Goal: Task Accomplishment & Management: Complete application form

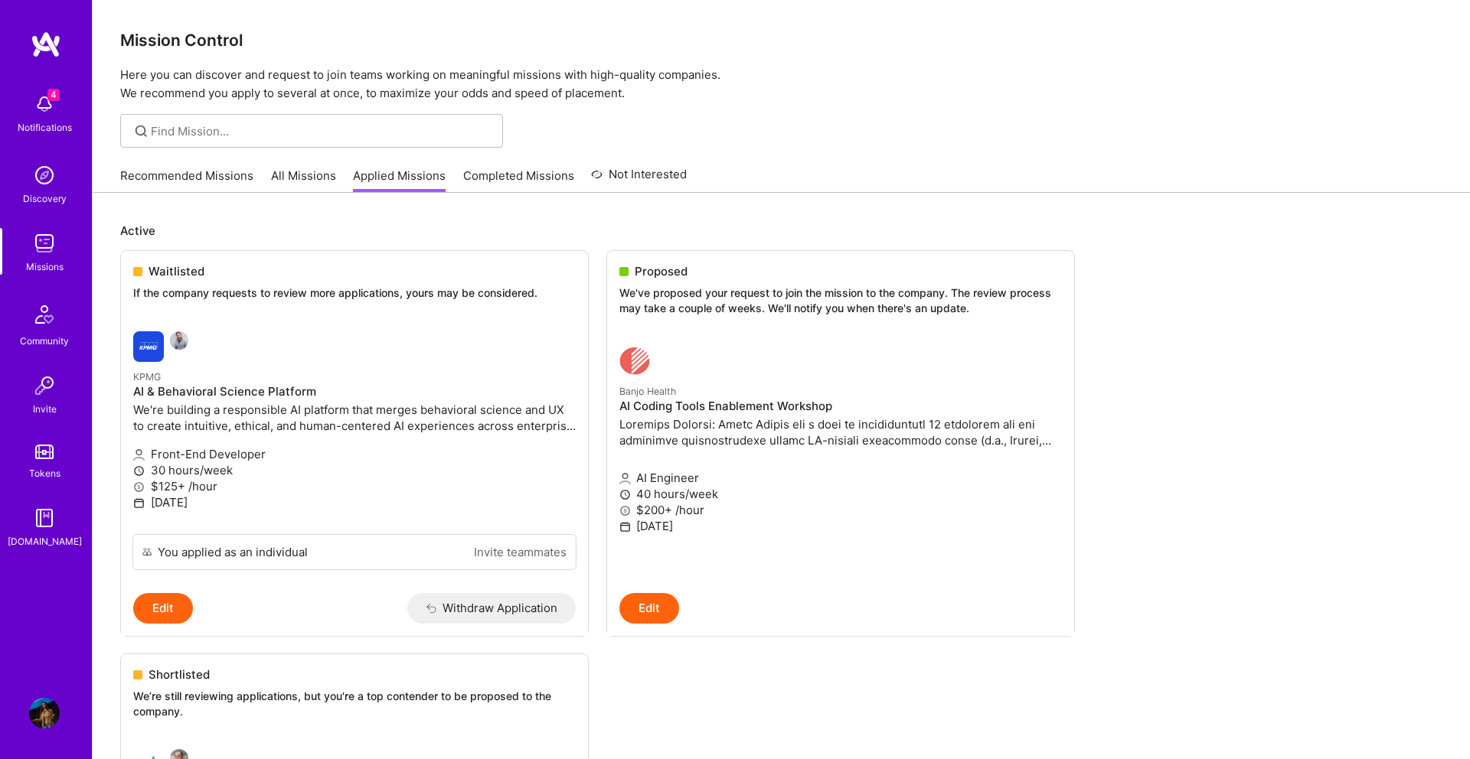
click at [67, 116] on div "4 Notifications" at bounding box center [44, 112] width 95 height 53
click at [67, 116] on div "4 Notifications Discovery Missions Community Invite Tokens [DOMAIN_NAME]" at bounding box center [46, 318] width 92 height 464
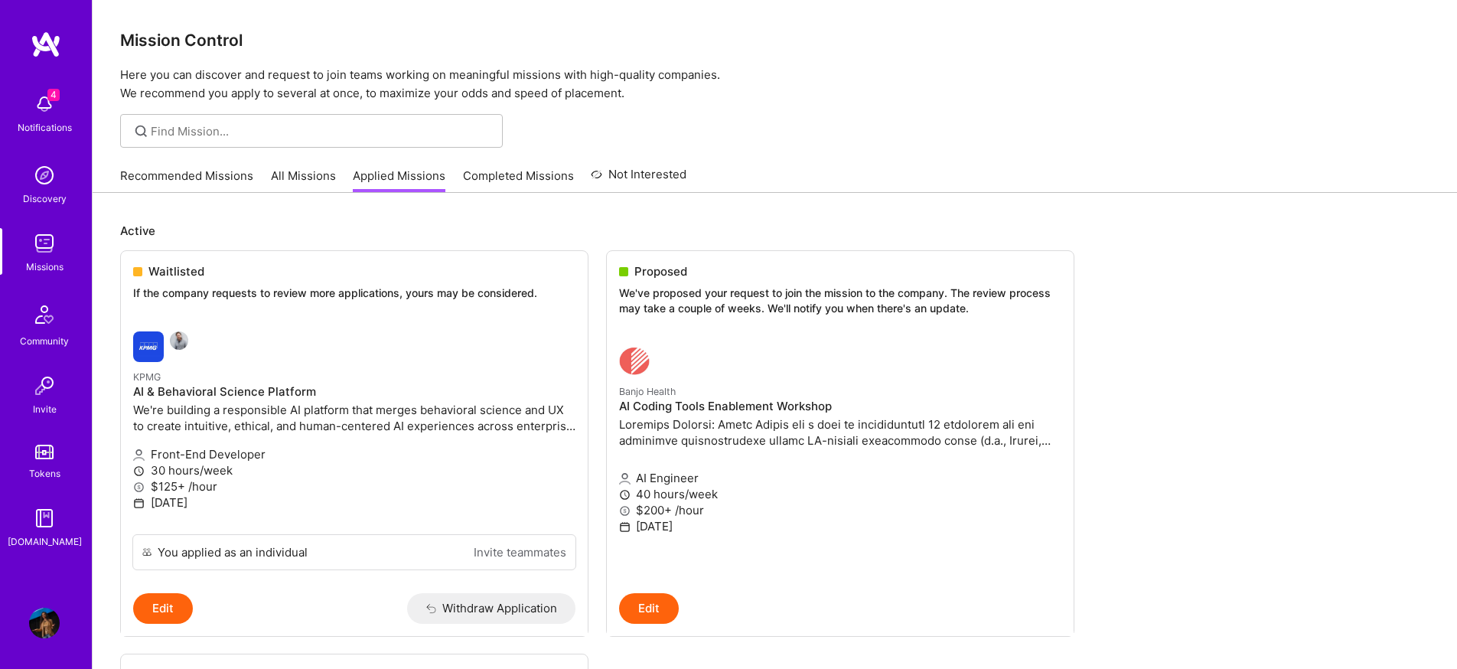
click at [182, 168] on link "Recommended Missions" at bounding box center [186, 180] width 133 height 25
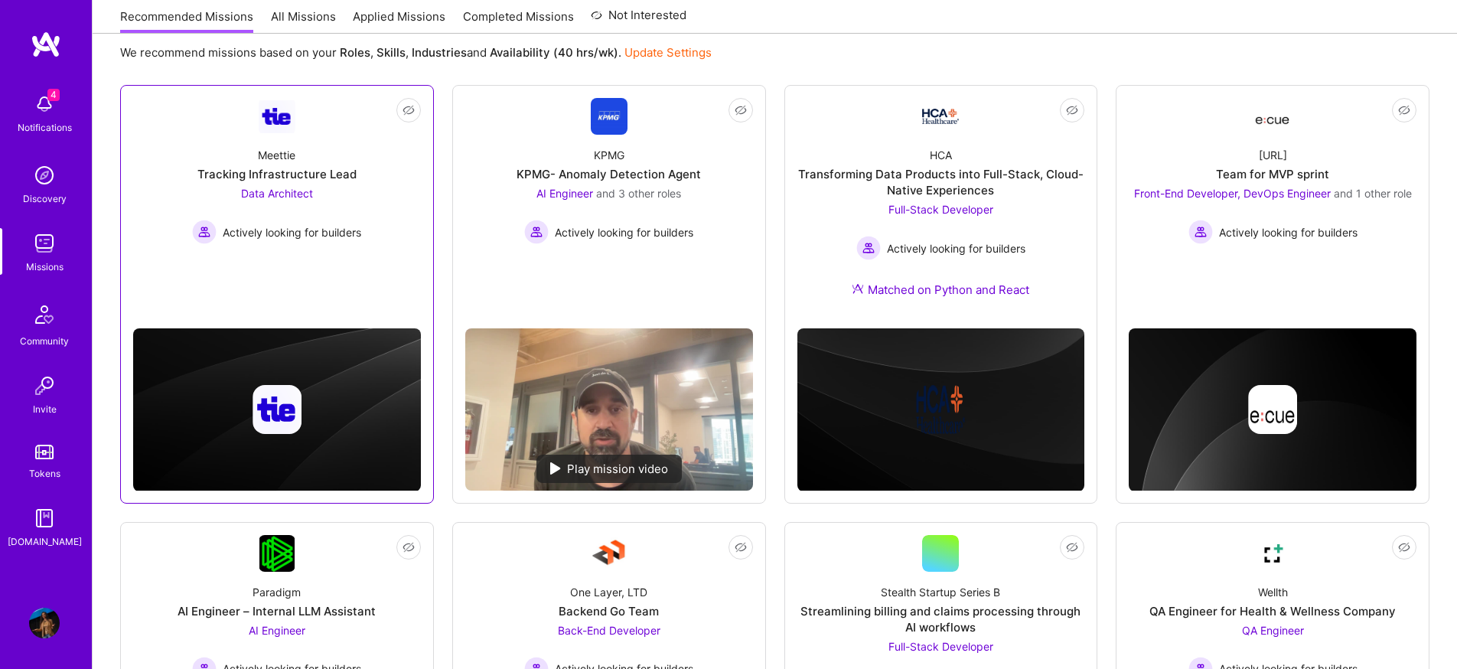
scroll to position [845, 0]
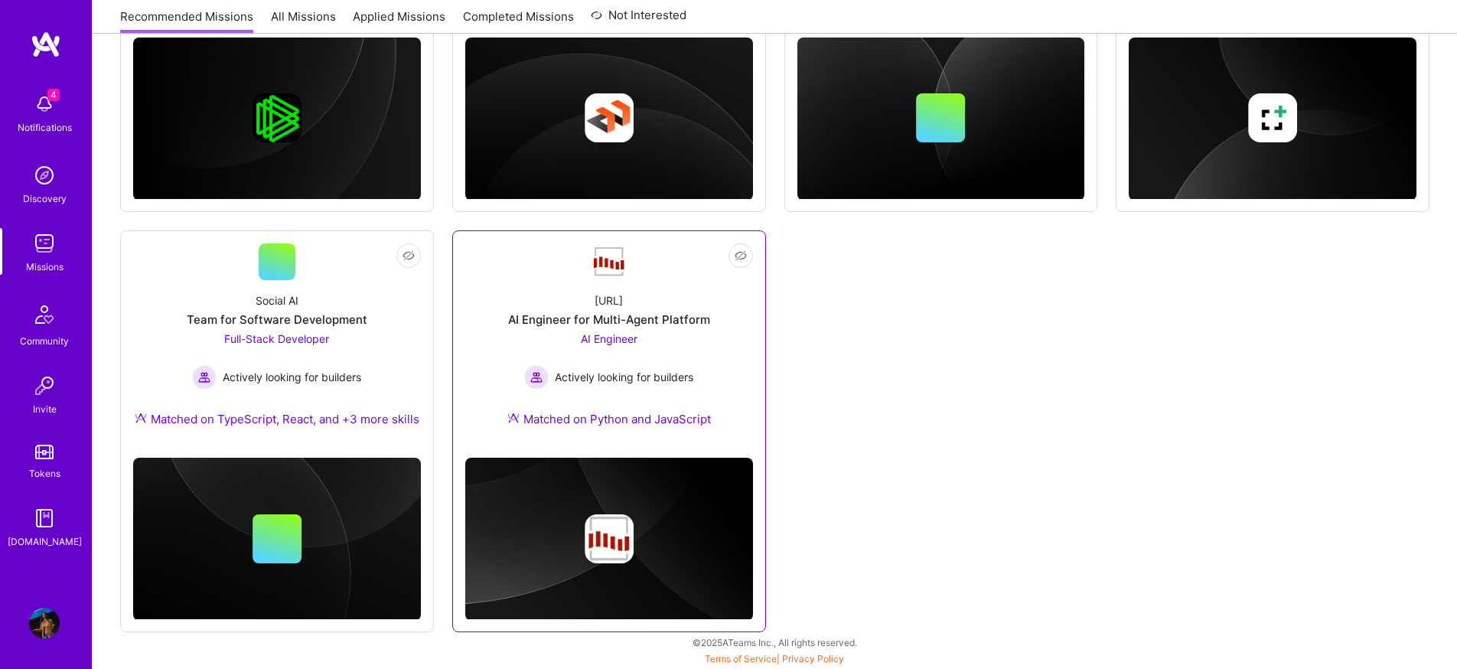
click at [533, 377] on img at bounding box center [536, 377] width 24 height 24
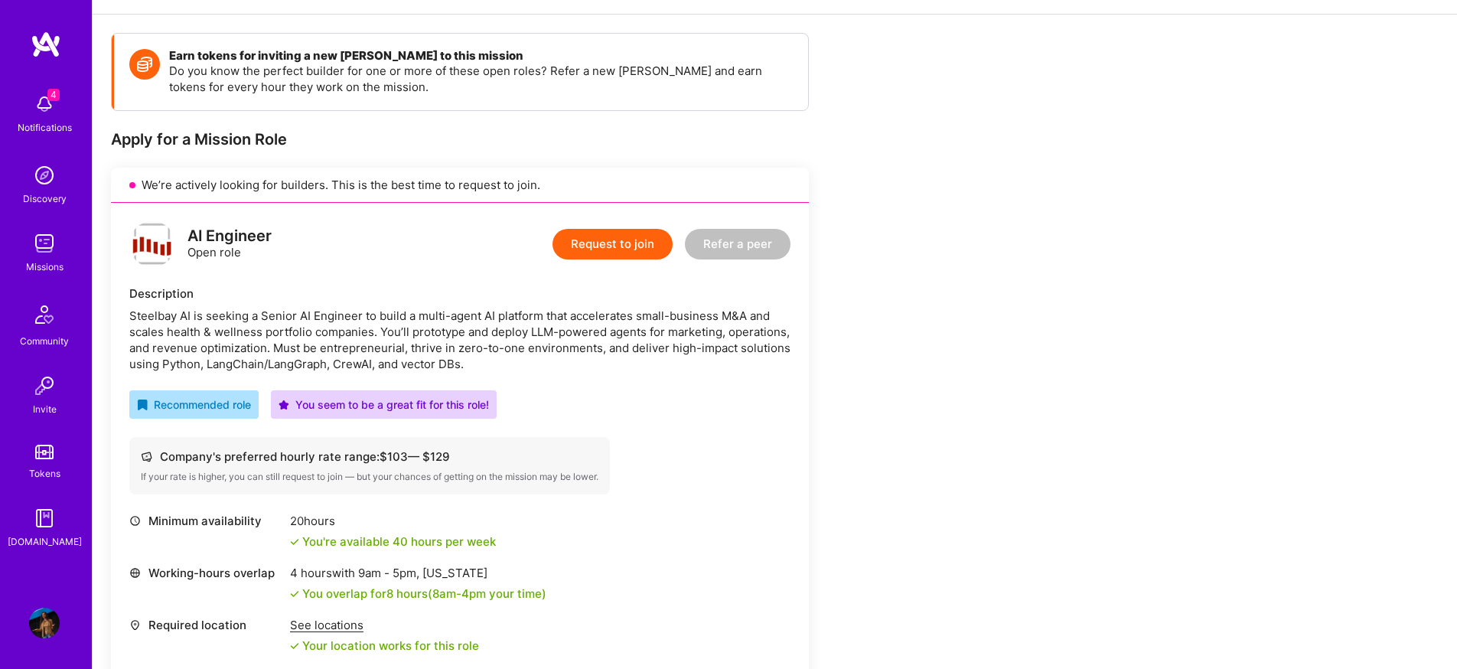
scroll to position [349, 0]
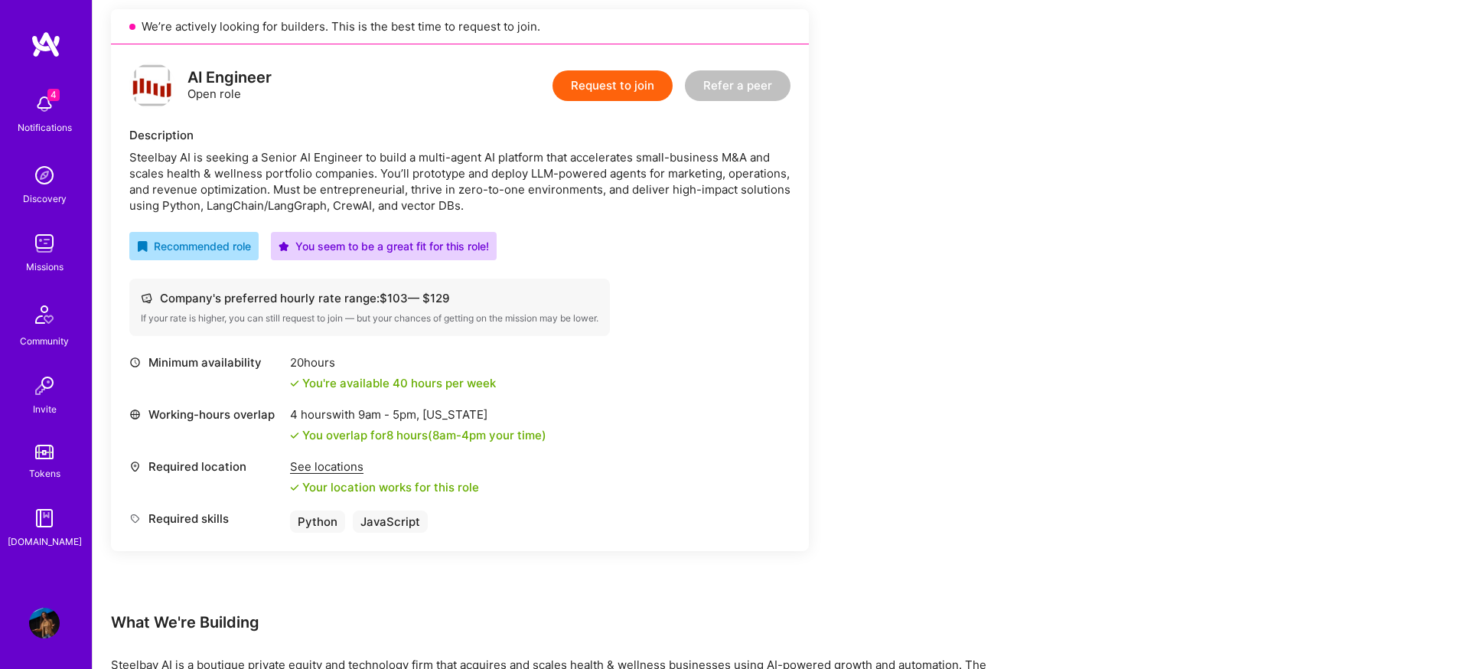
click at [599, 89] on button "Request to join" at bounding box center [613, 85] width 120 height 31
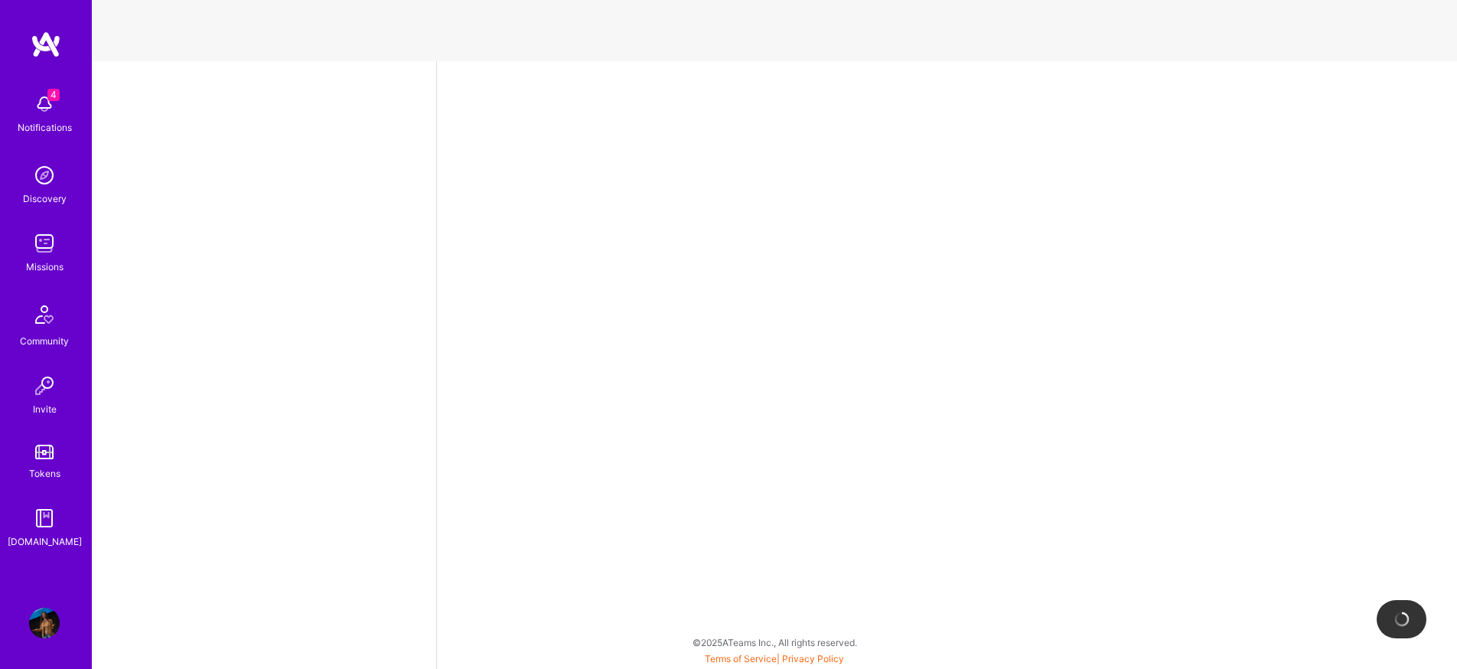
select select "US"
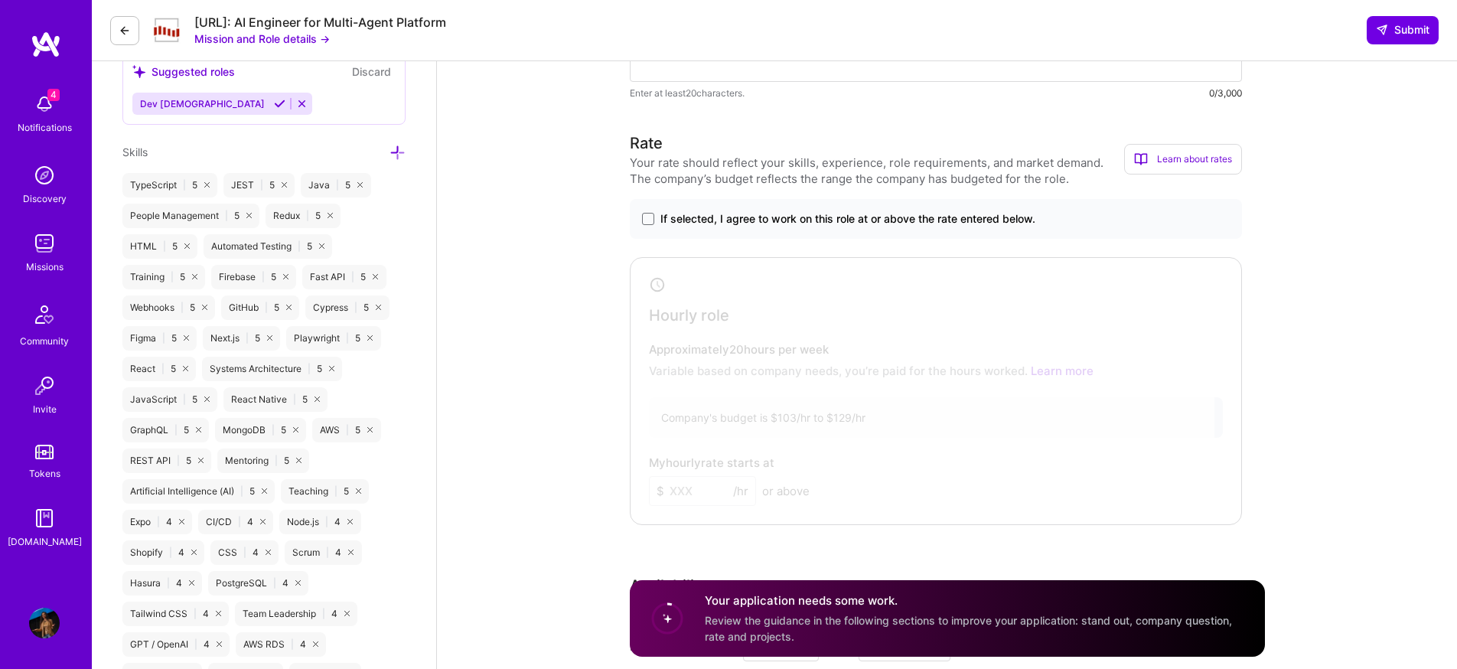
scroll to position [140, 0]
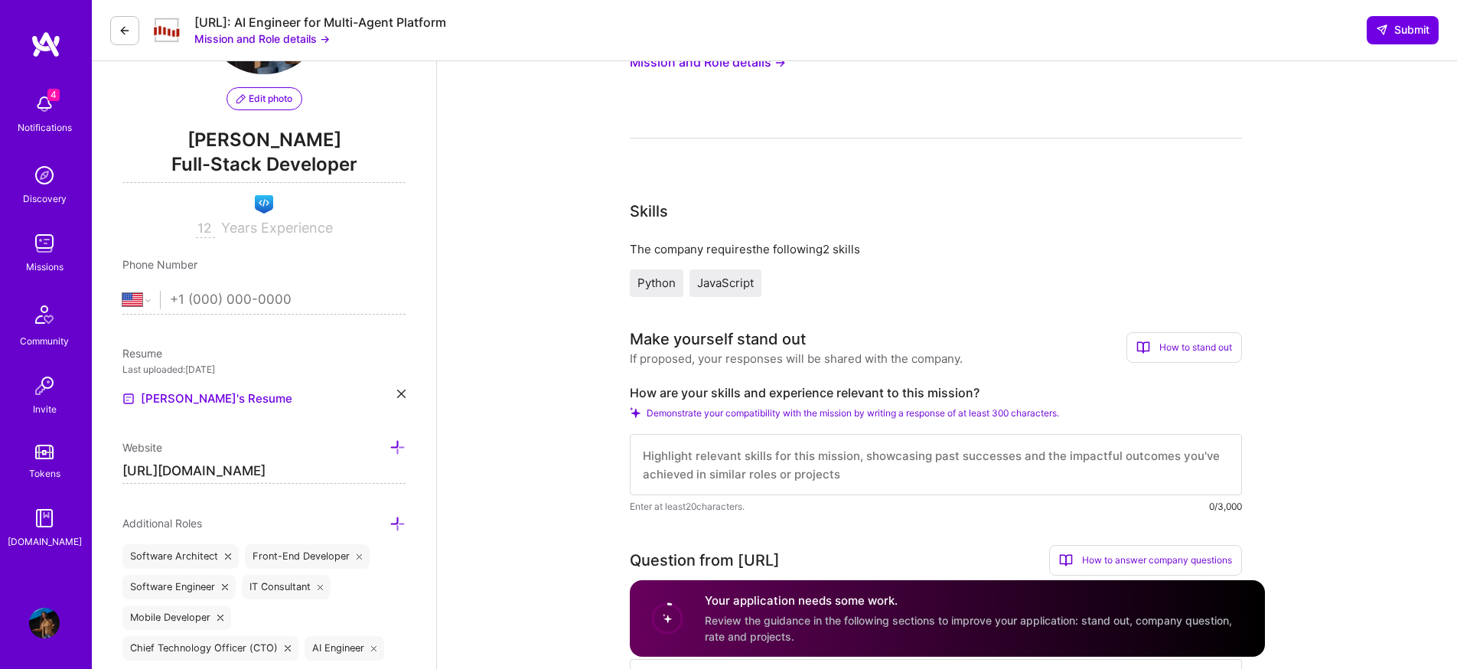
click at [226, 27] on div "[URL]: AI Engineer for Multi-Agent Platform" at bounding box center [320, 23] width 252 height 16
click at [230, 36] on button "Mission and Role details →" at bounding box center [261, 39] width 135 height 16
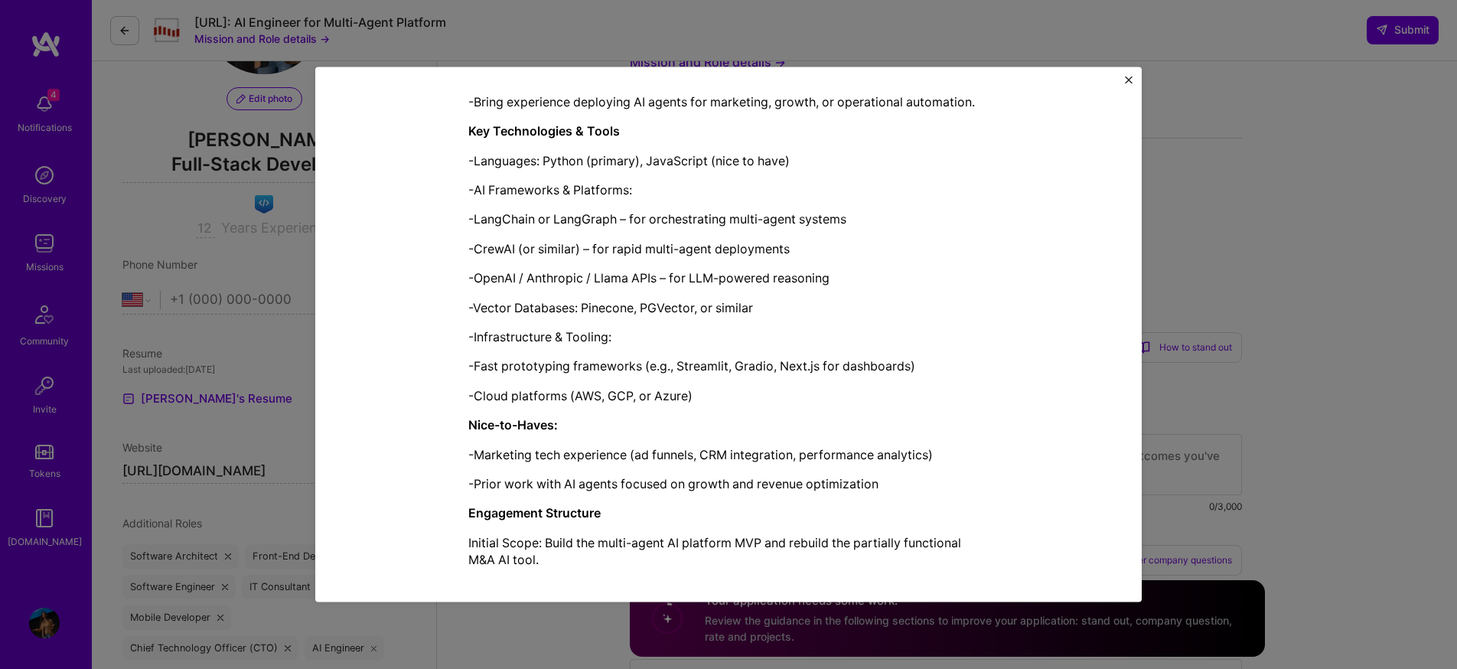
scroll to position [1209, 0]
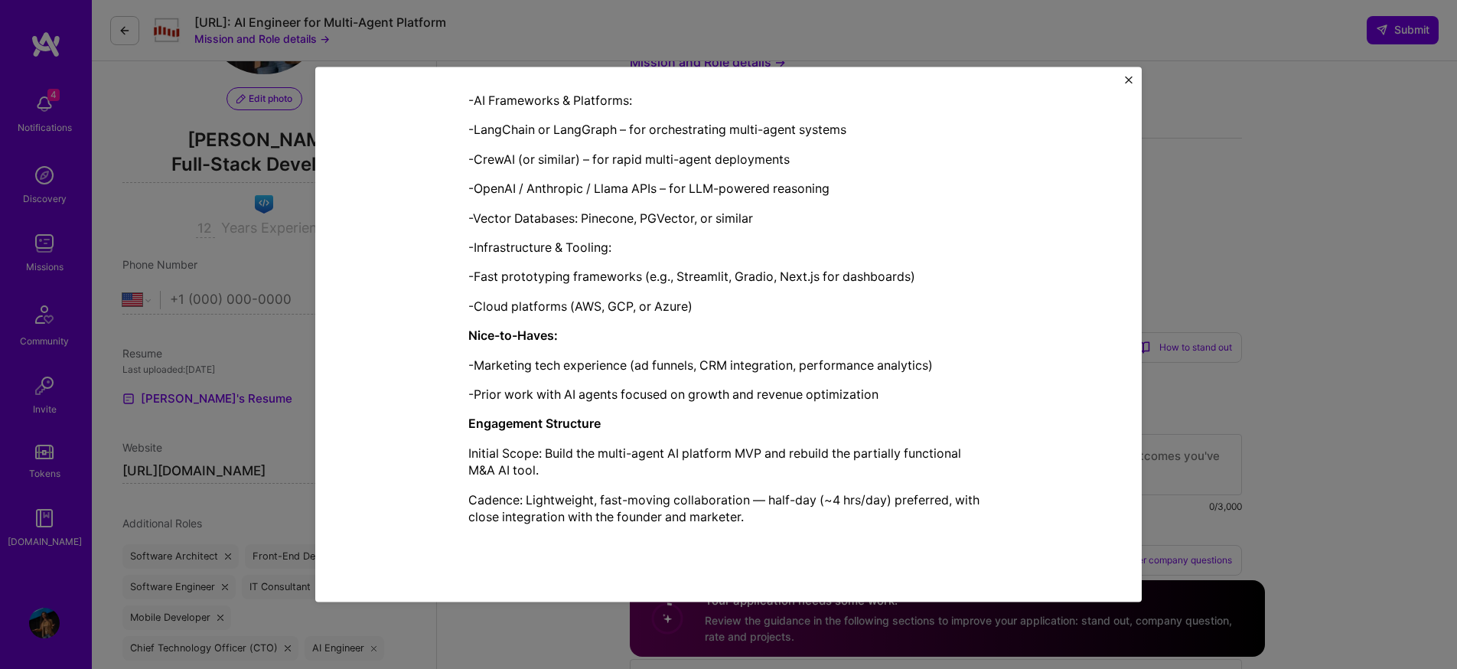
click at [260, 364] on div "Mission Description and Role Details AI Engineer role description Steelbay AI i…" at bounding box center [728, 334] width 1457 height 669
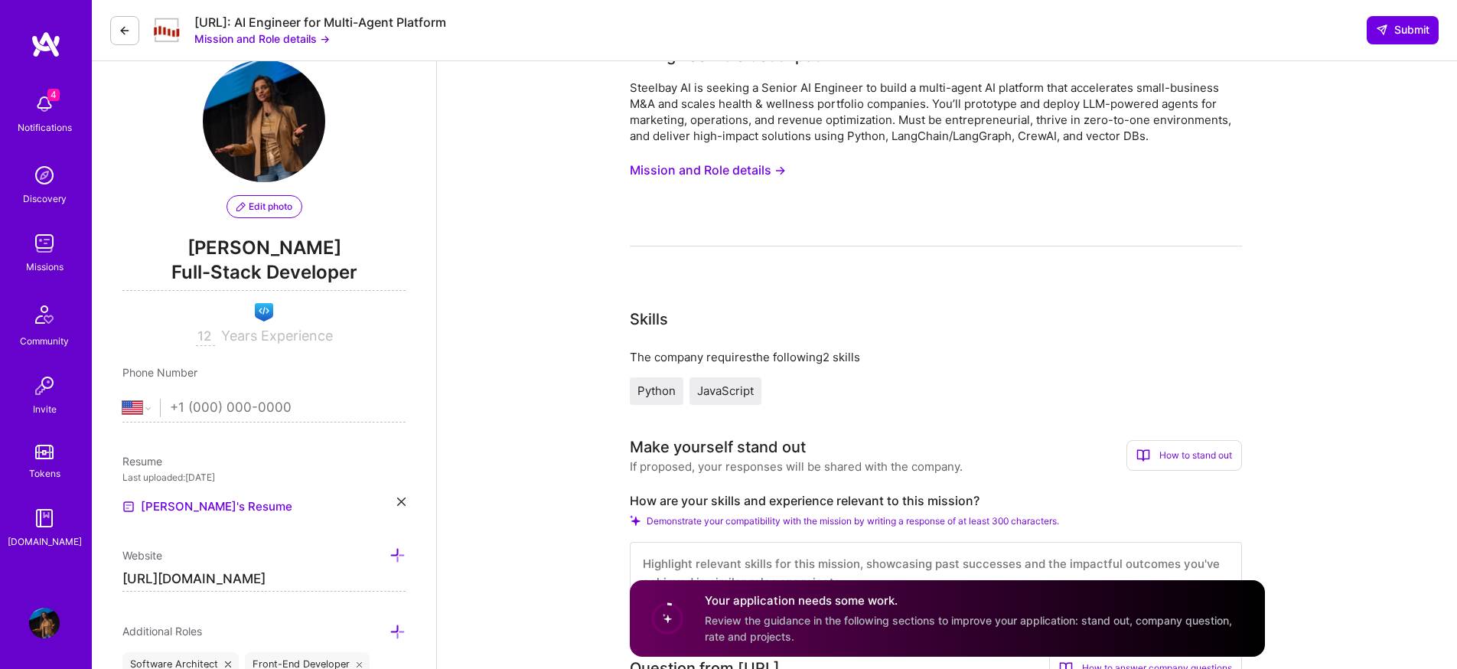
scroll to position [0, 0]
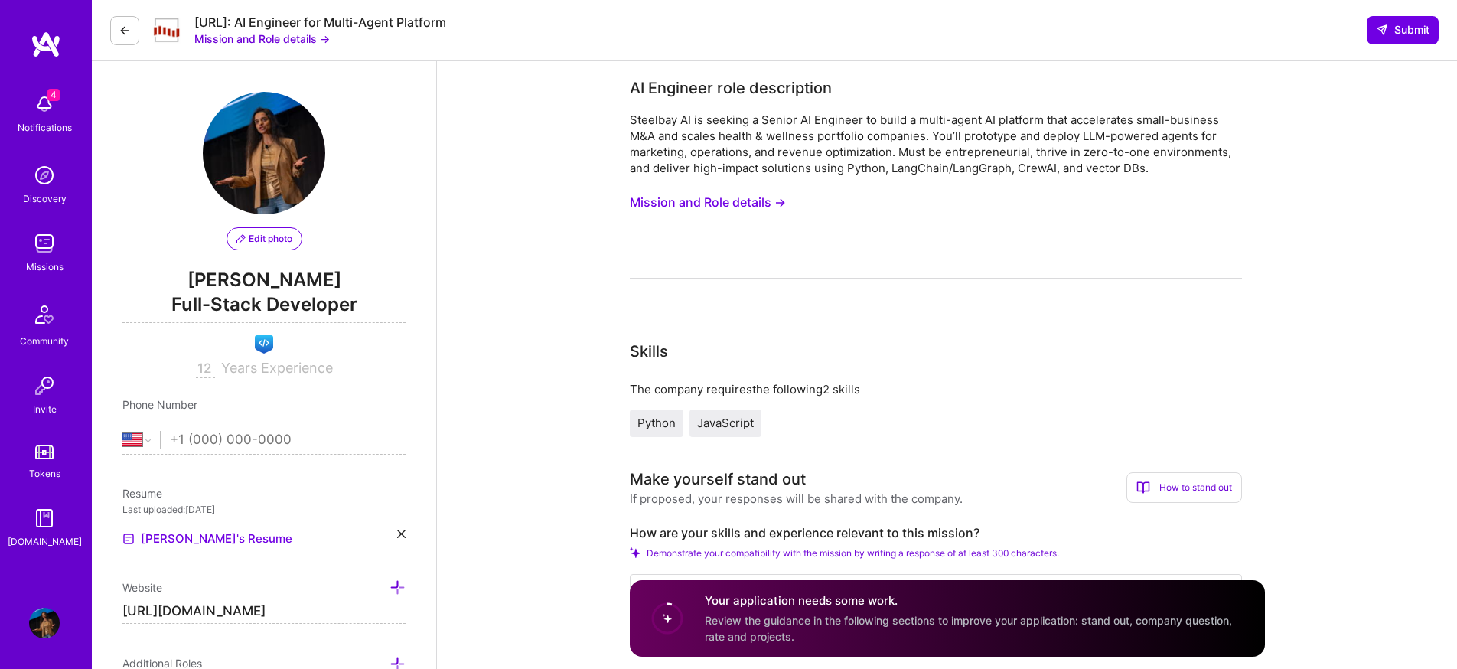
click at [69, 107] on div "4 Notifications" at bounding box center [44, 112] width 95 height 53
click at [69, 108] on div "4 Notifications Discovery Missions Community Invite Tokens [DOMAIN_NAME]" at bounding box center [46, 318] width 92 height 464
click at [48, 269] on div "Missions" at bounding box center [45, 267] width 38 height 16
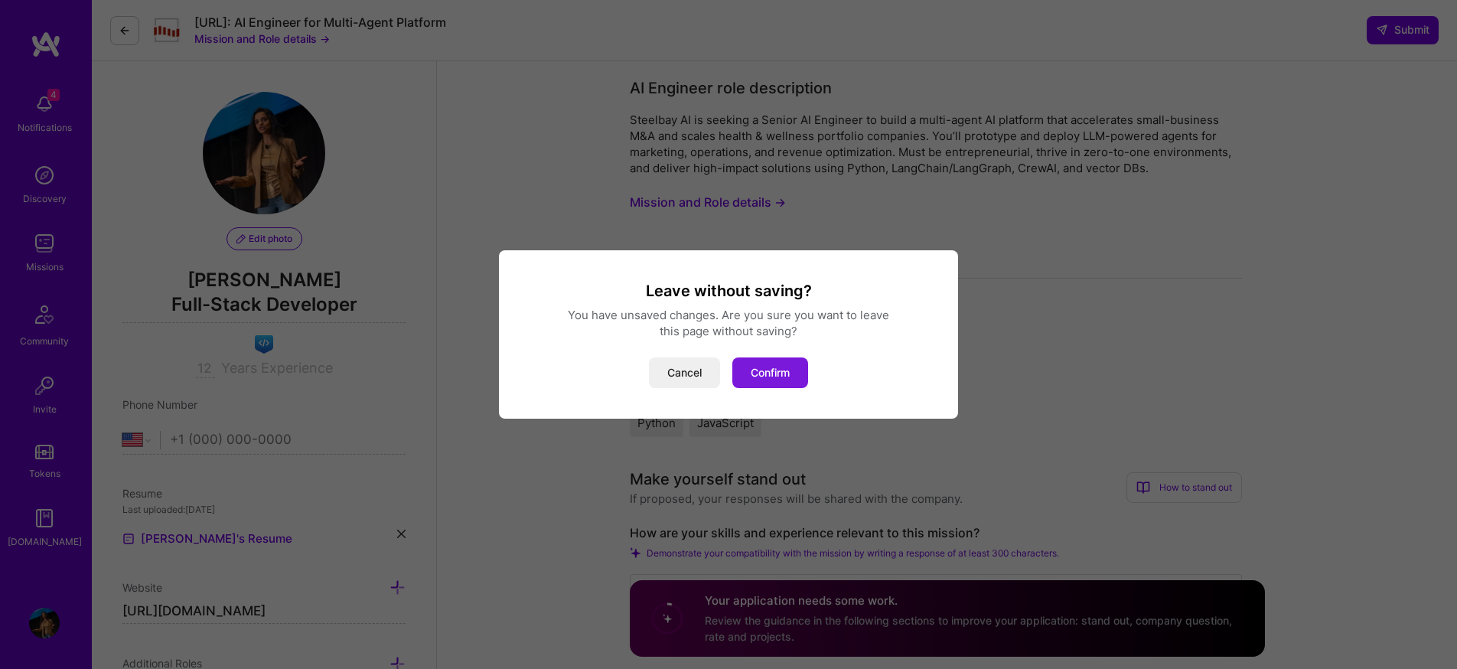
click at [787, 380] on button "Confirm" at bounding box center [770, 372] width 76 height 31
